Goal: Find specific page/section: Find specific page/section

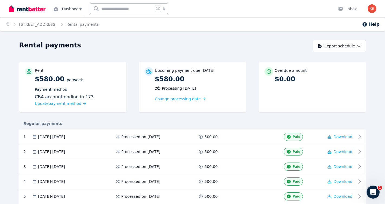
click at [73, 8] on link "Dashboard" at bounding box center [67, 8] width 31 height 17
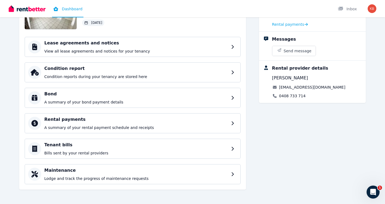
scroll to position [62, 0]
click at [169, 72] on div "Condition report Condition reports during your tenancy are stored here" at bounding box center [137, 72] width 186 height 14
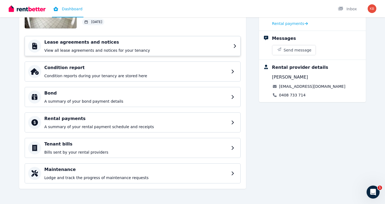
scroll to position [63, 0]
click at [158, 48] on p "View all lease agreements and notices for your tenancy" at bounding box center [137, 50] width 186 height 5
